Goal: Task Accomplishment & Management: Use online tool/utility

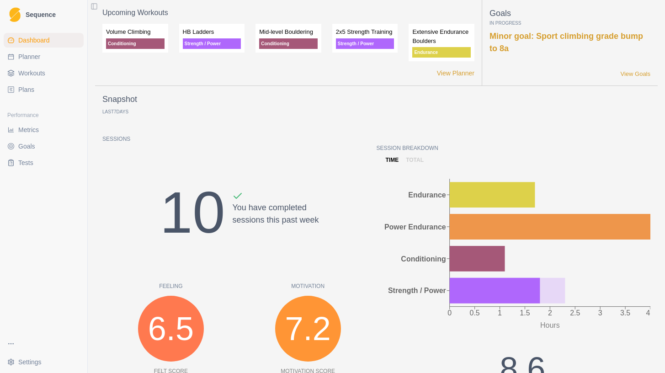
click at [30, 55] on span "Planner" at bounding box center [29, 56] width 22 height 9
select select "month"
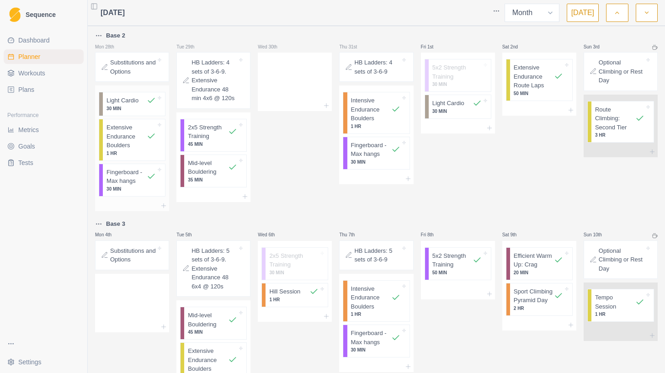
click at [124, 134] on p "Extensive Endurance Boulders" at bounding box center [127, 136] width 40 height 27
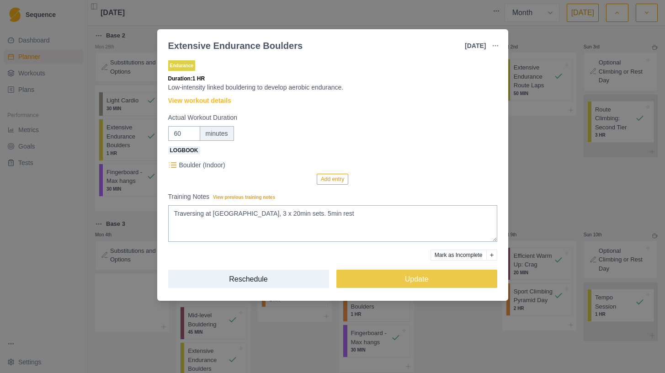
click at [556, 132] on div "Extensive Endurance Boulders [DATE] Link To Goal View Workout Metrics Edit Orig…" at bounding box center [332, 186] width 665 height 373
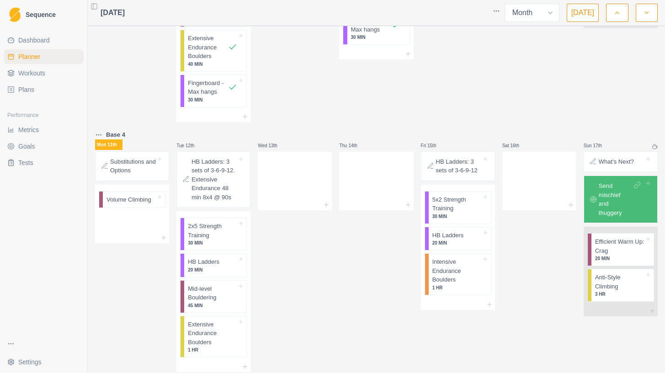
scroll to position [325, 0]
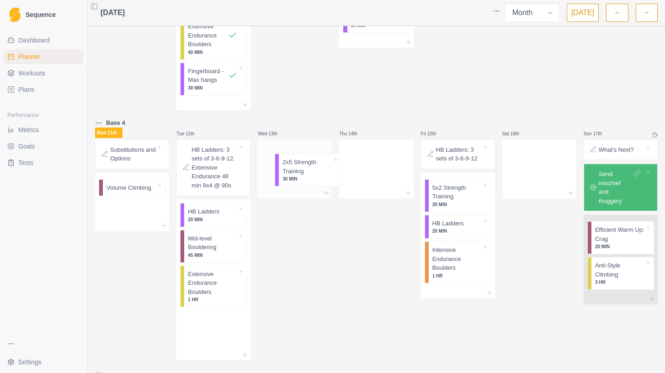
drag, startPoint x: 212, startPoint y: 228, endPoint x: 308, endPoint y: 176, distance: 109.2
click at [308, 176] on div "Base 2 Mon 28th Substitutions and Options Light Cardio 30 MIN Extensive Enduran…" at bounding box center [376, 121] width 563 height 831
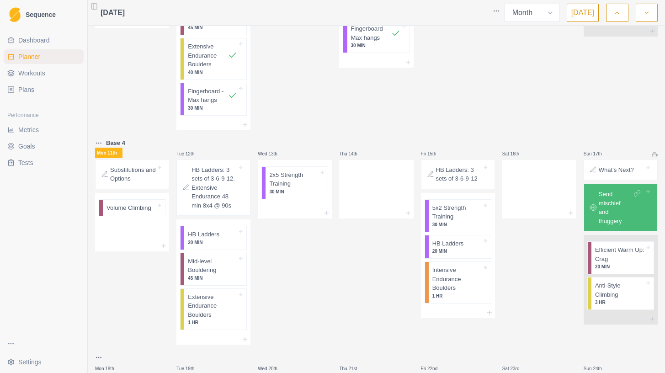
scroll to position [303, 0]
